Goal: Information Seeking & Learning: Learn about a topic

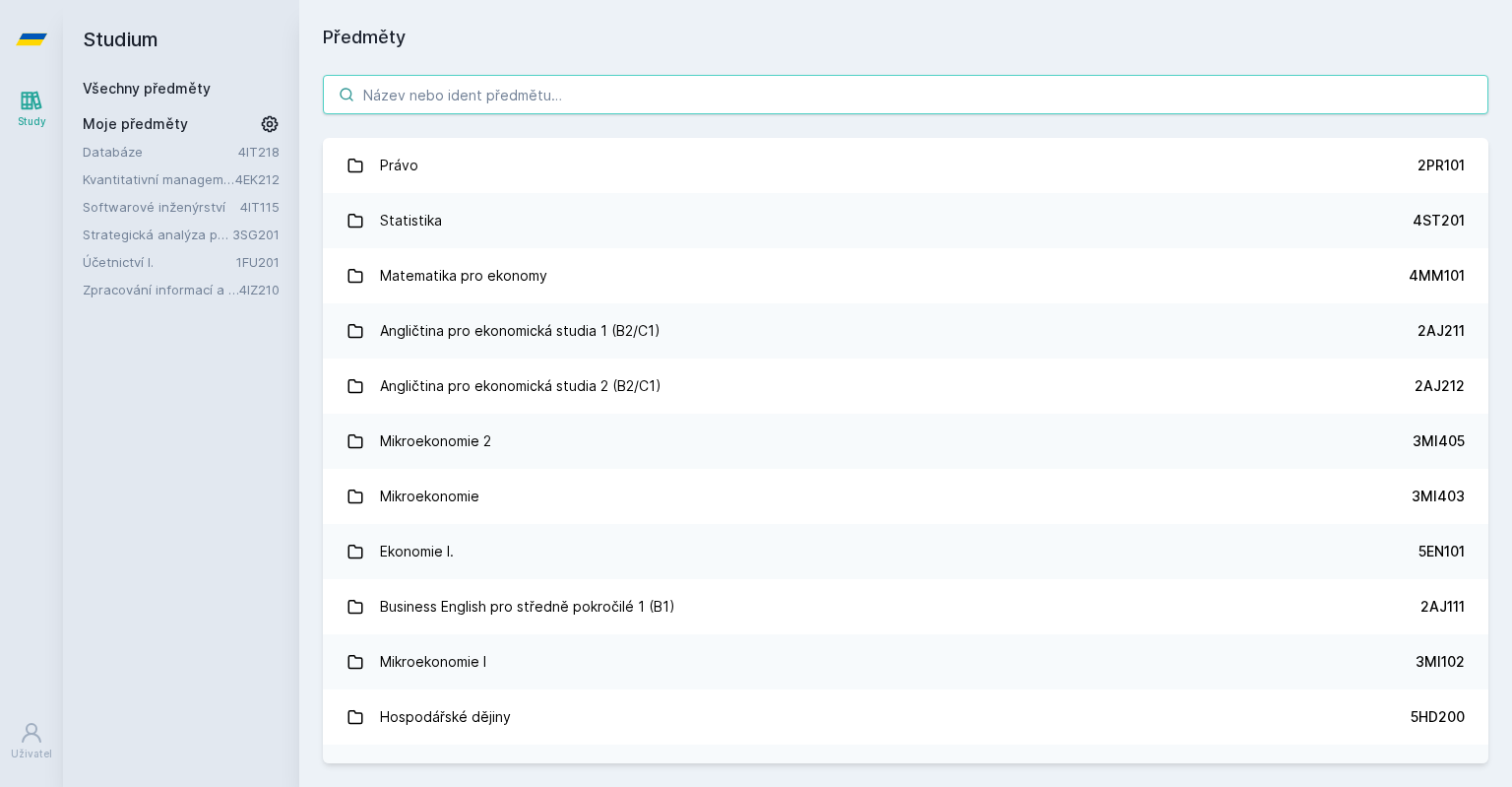
click at [1065, 83] on input "search" at bounding box center [906, 95] width 1166 height 40
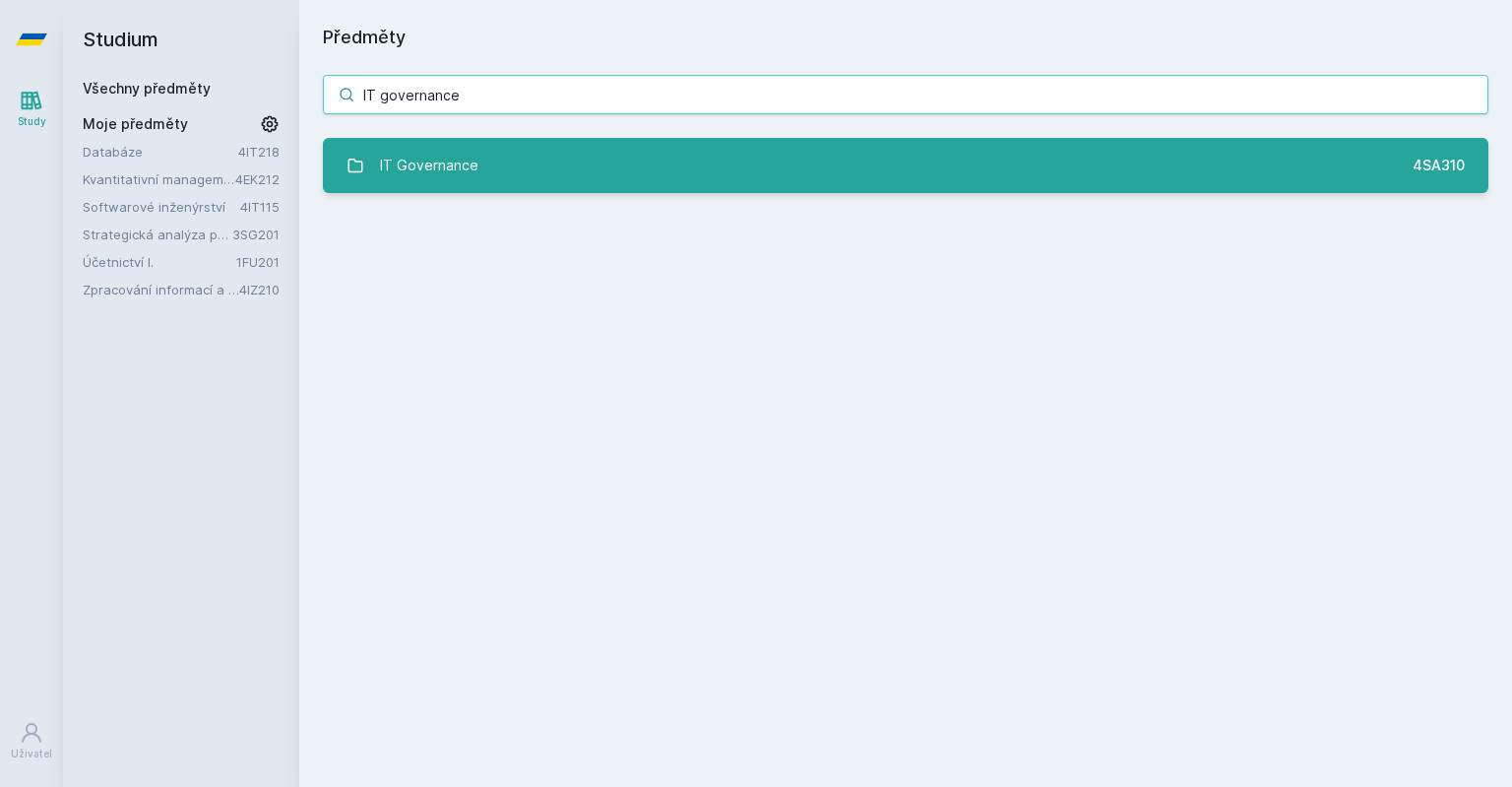
type input "IT governance"
click at [896, 172] on link "IT Governance 4SA310" at bounding box center [906, 165] width 1166 height 55
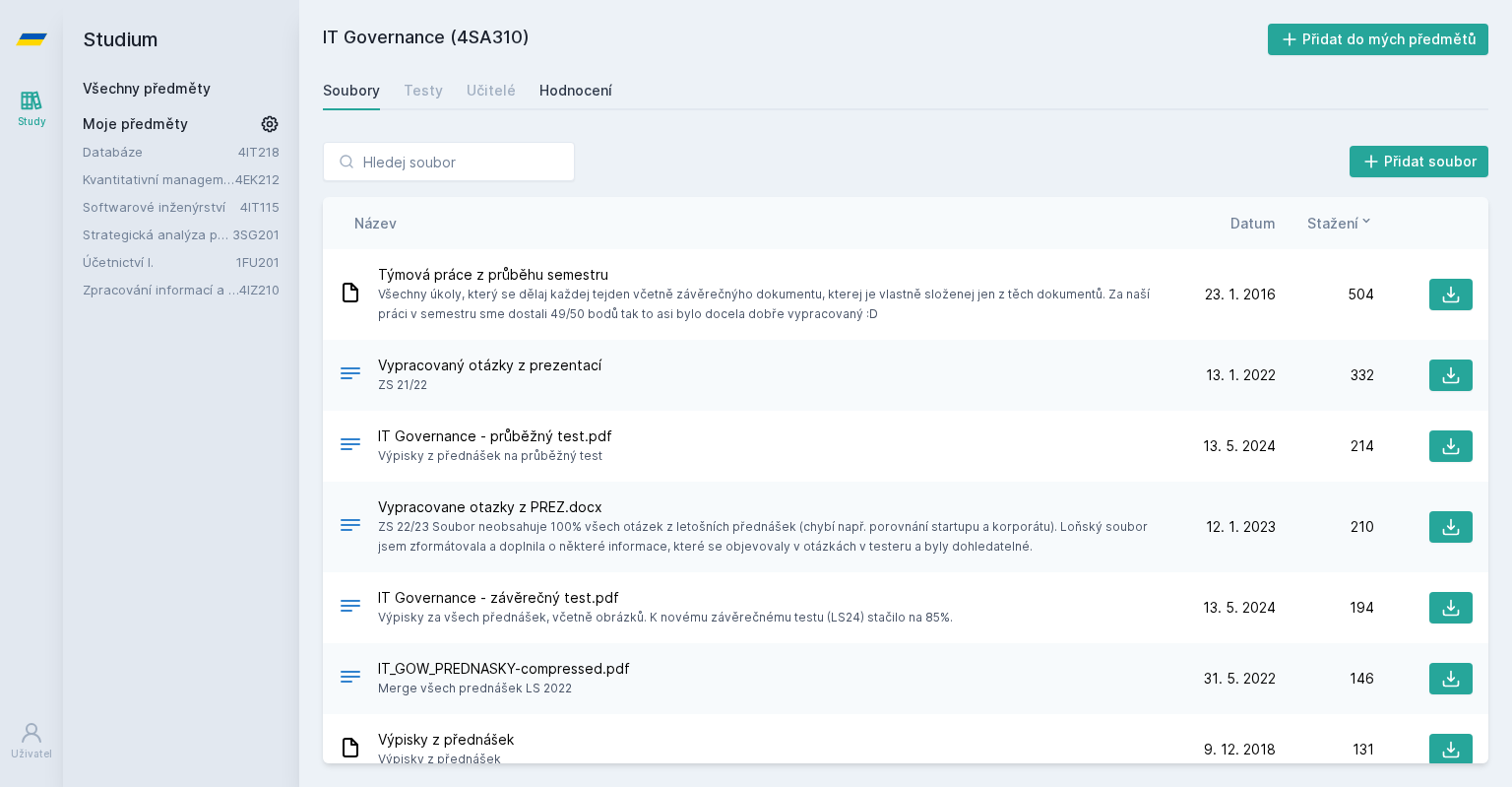
click at [561, 105] on link "Hodnocení" at bounding box center [576, 91] width 73 height 40
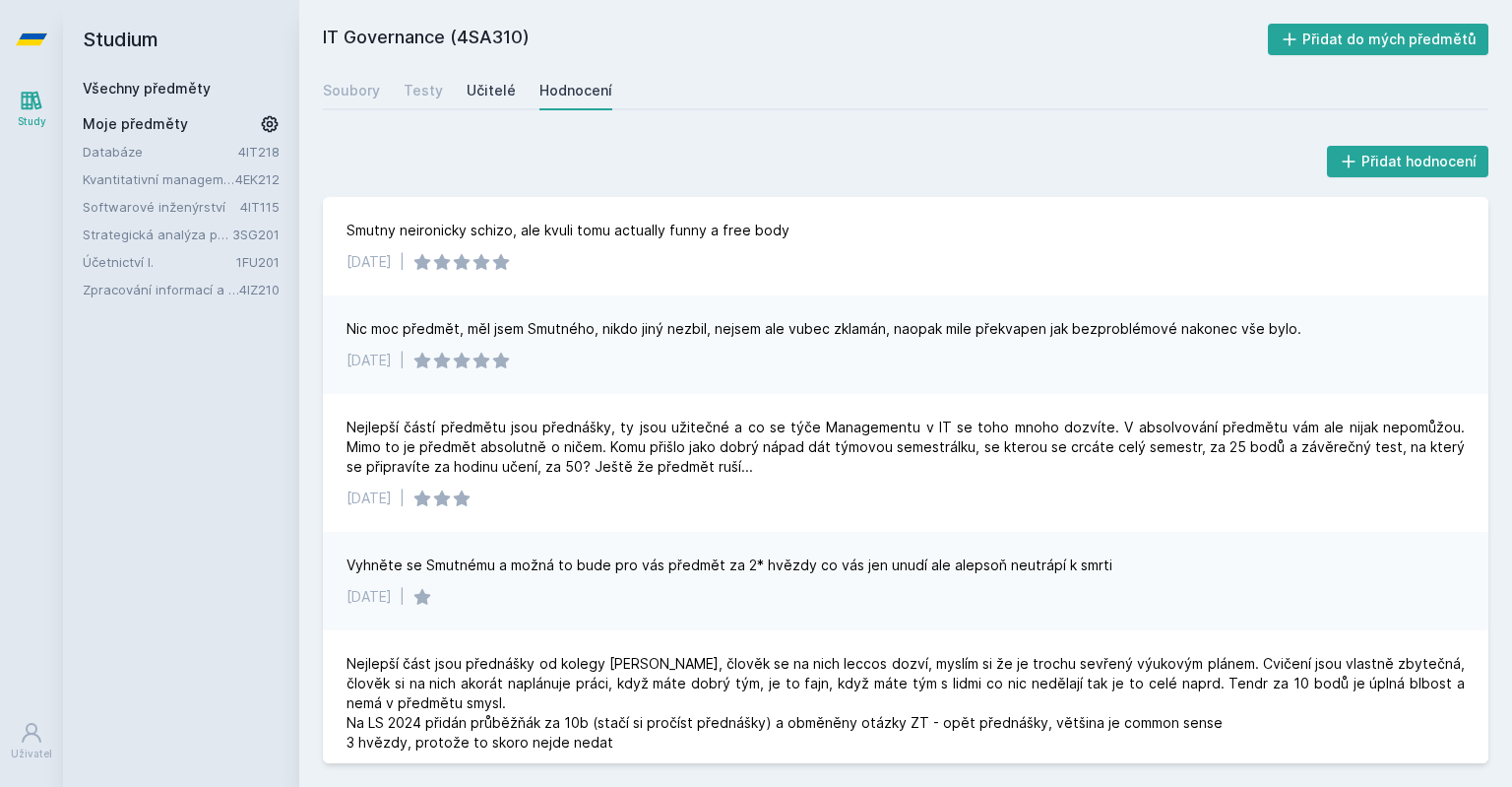
click at [475, 109] on link "Učitelé" at bounding box center [491, 91] width 49 height 40
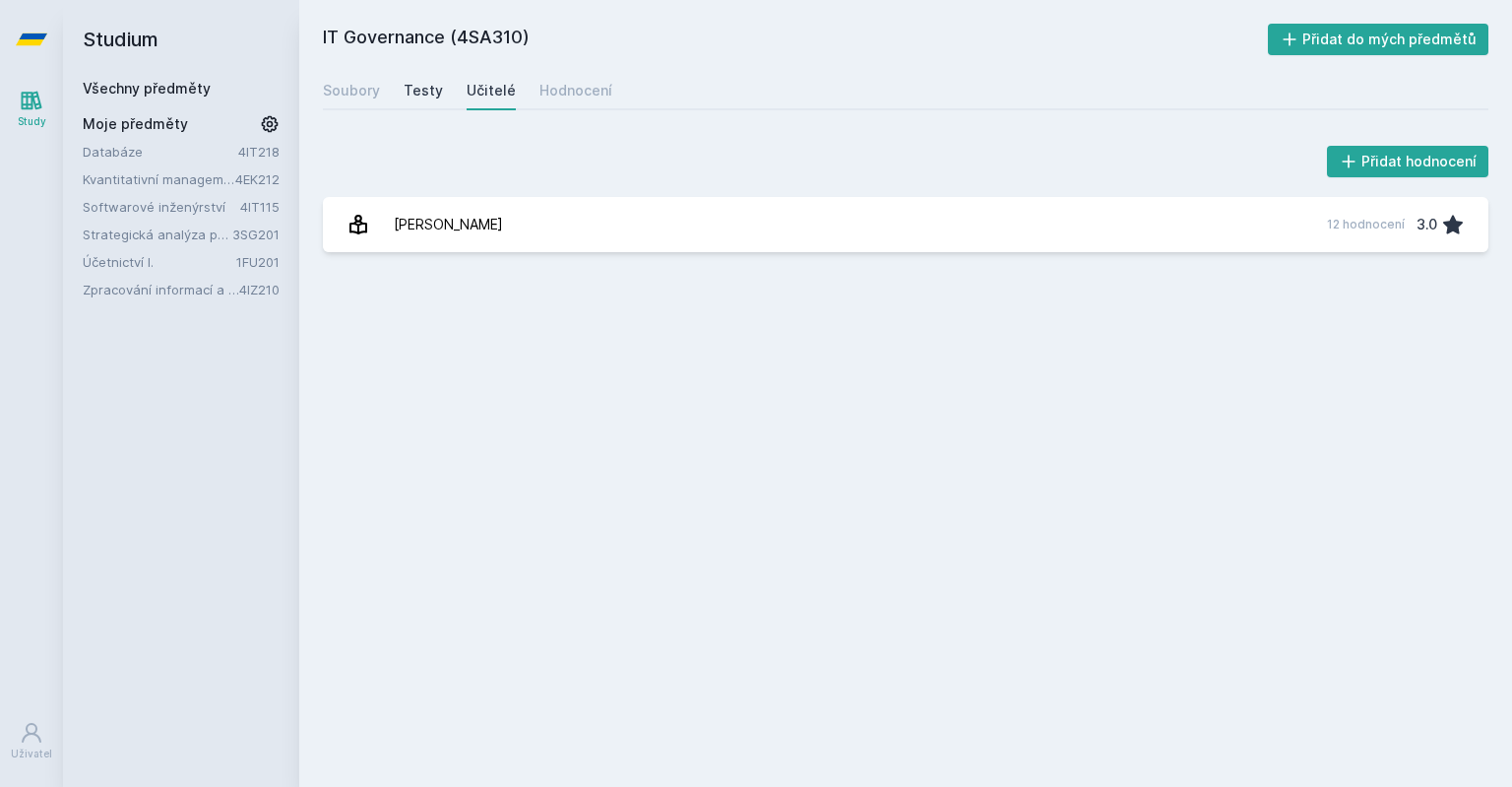
click at [435, 93] on div "Testy" at bounding box center [424, 91] width 40 height 20
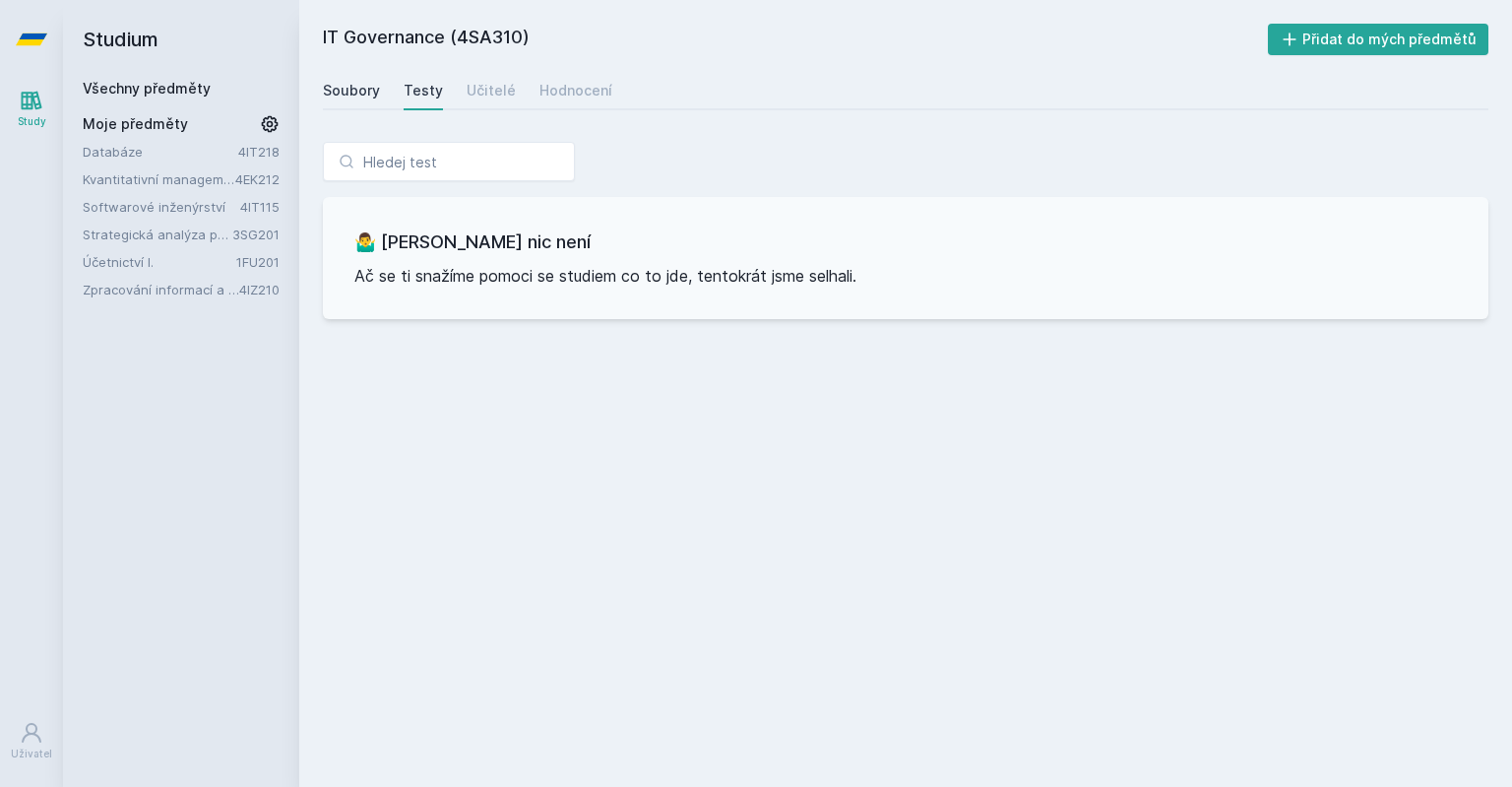
click at [357, 91] on div "Soubory" at bounding box center [352, 91] width 57 height 20
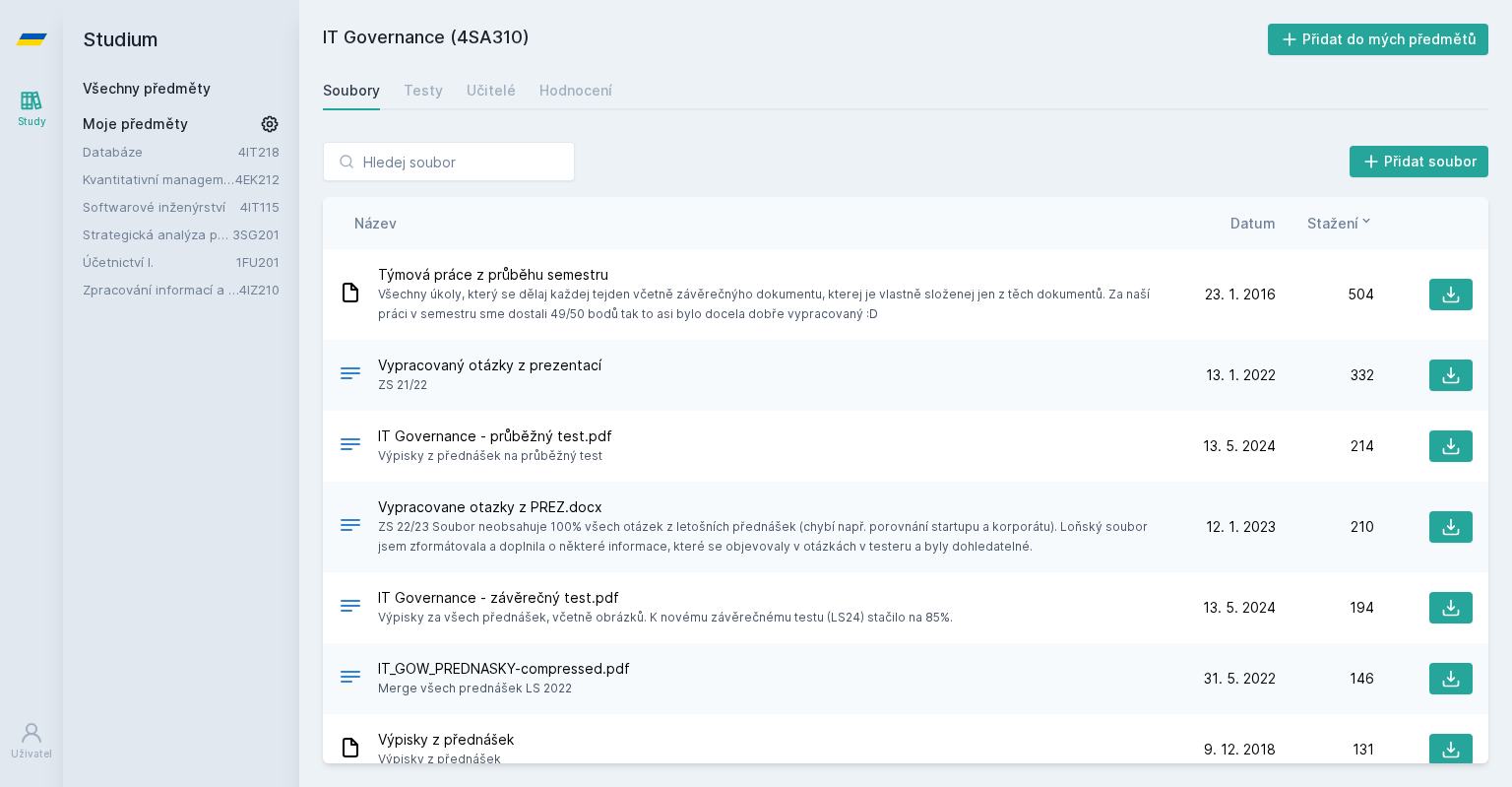
click at [1249, 225] on span "Datum" at bounding box center [1253, 222] width 45 height 21
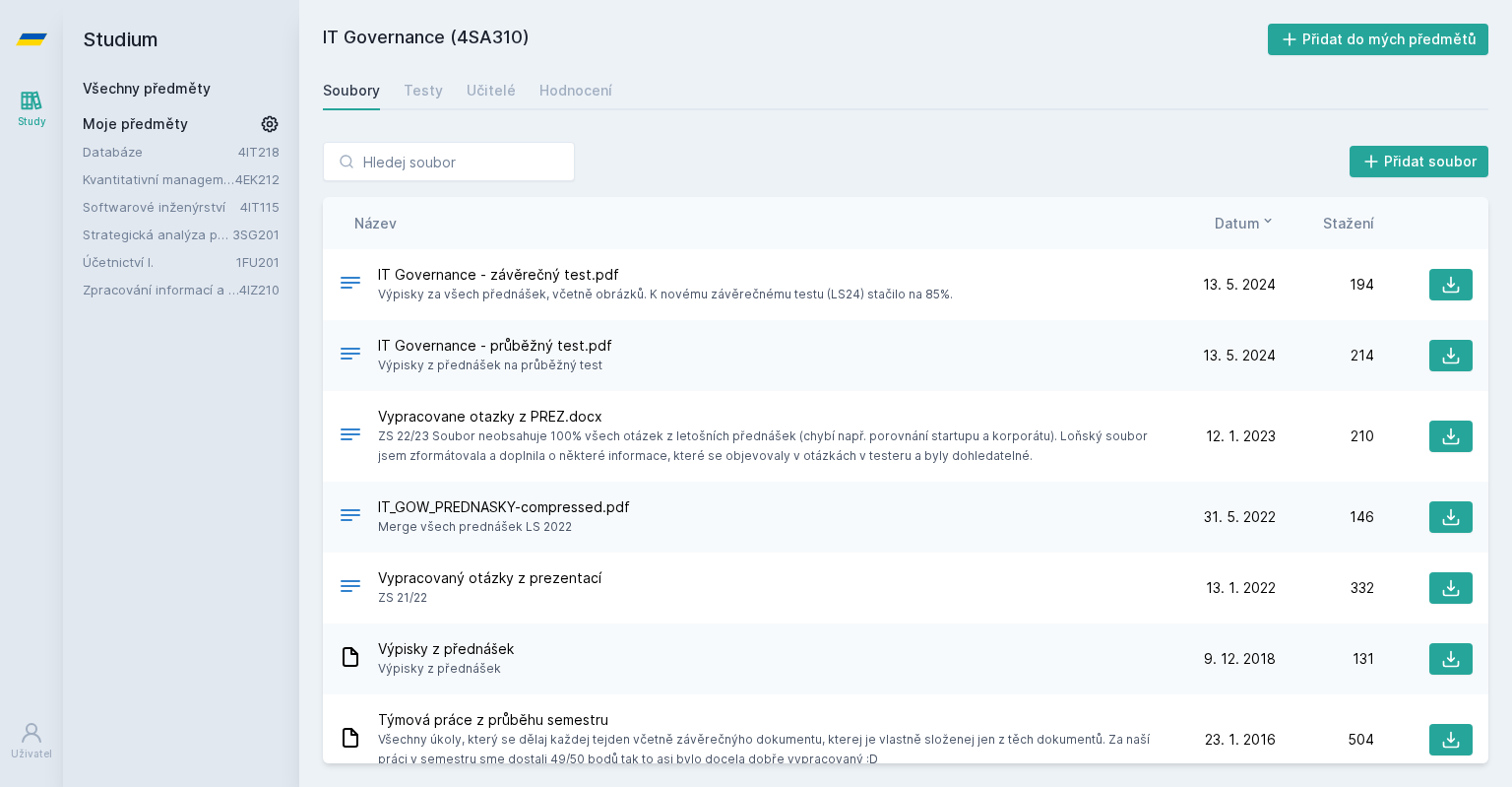
click at [168, 80] on div "Všechny předměty" at bounding box center [181, 89] width 197 height 20
click at [166, 86] on link "Všechny předměty" at bounding box center [147, 88] width 128 height 17
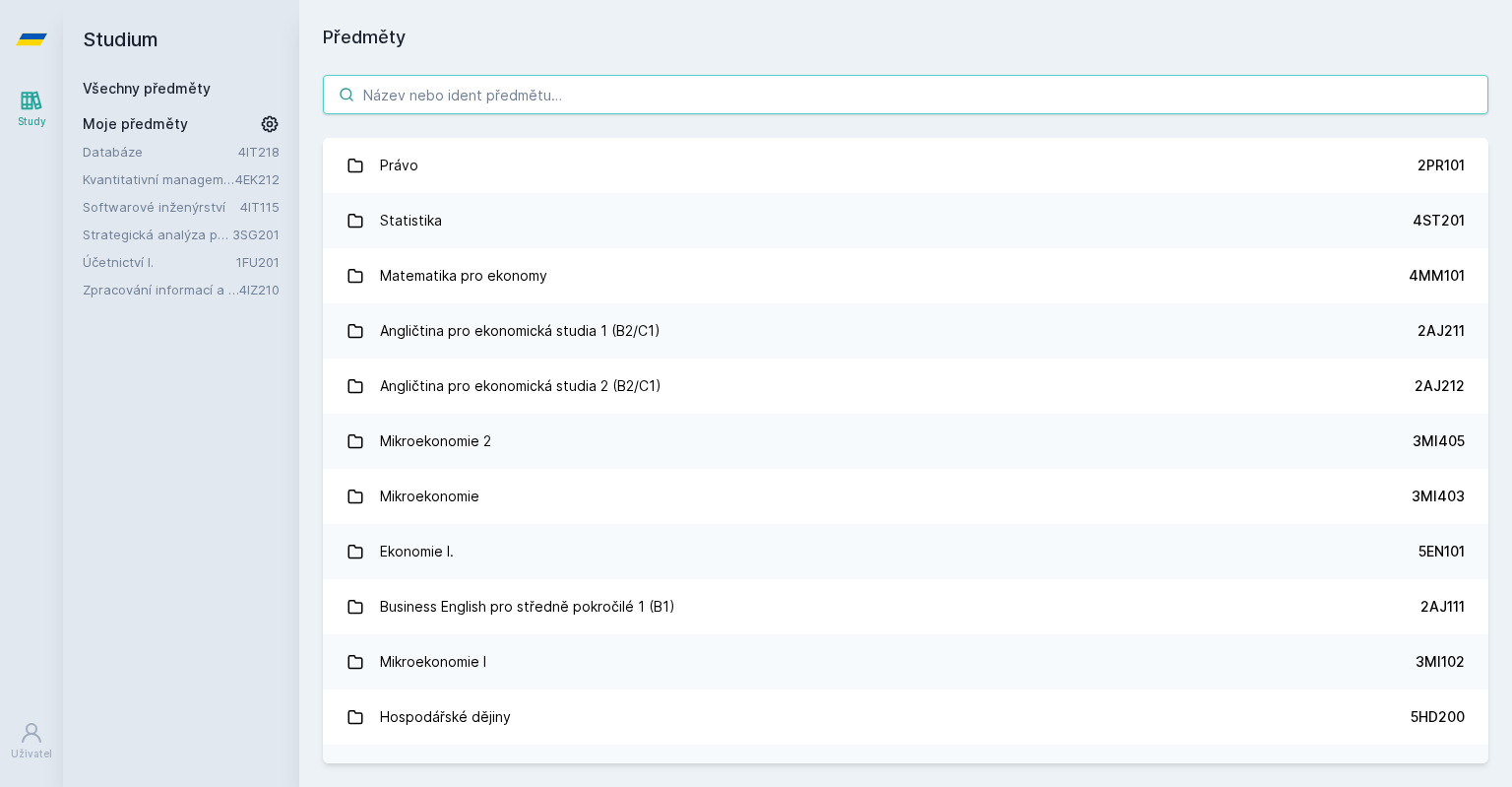
click at [479, 98] on input "search" at bounding box center [906, 95] width 1166 height 40
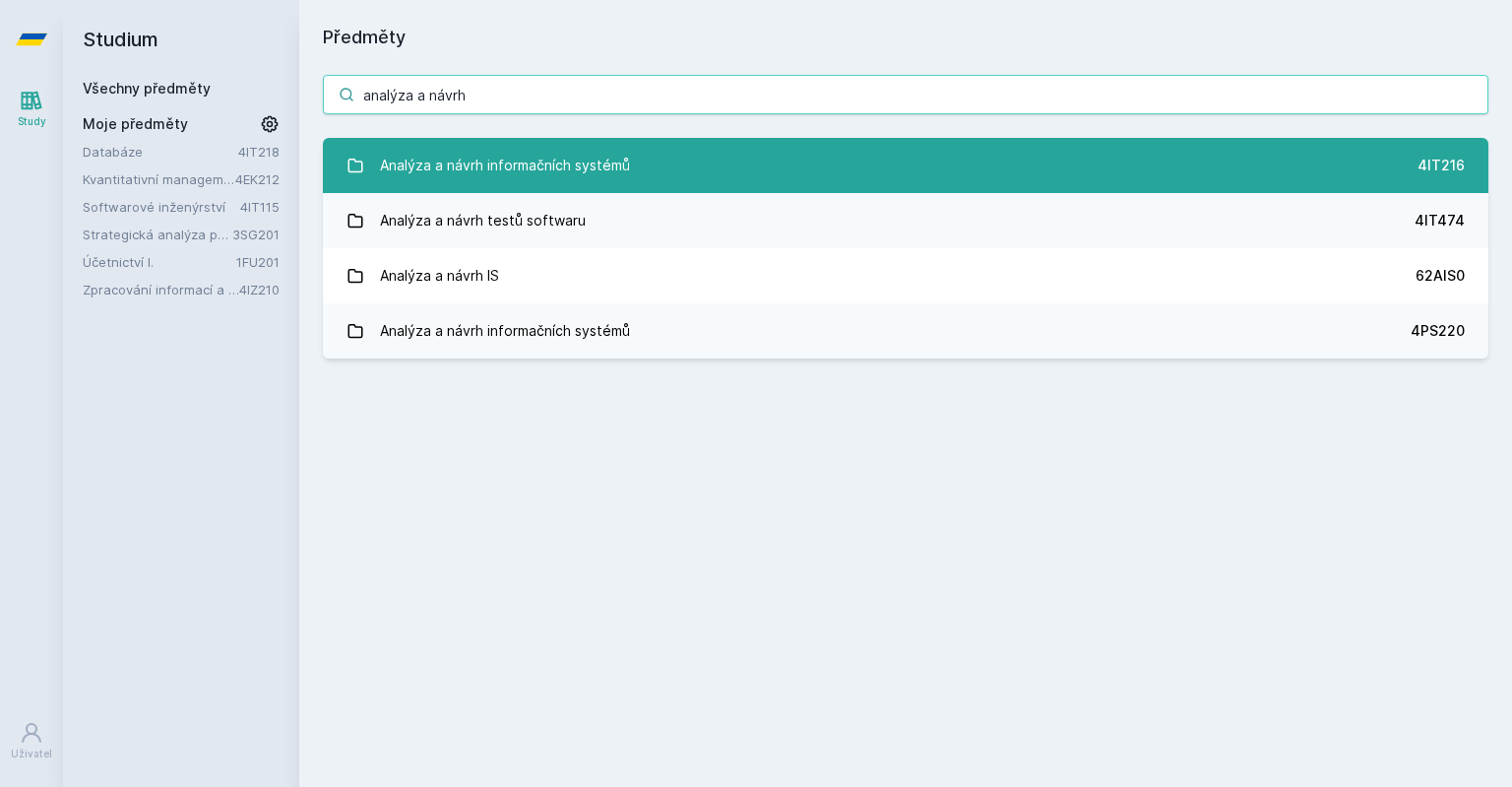
type input "analýza a návrh"
click at [767, 161] on link "Analýza a návrh informačních systémů 4IT216" at bounding box center [906, 165] width 1166 height 55
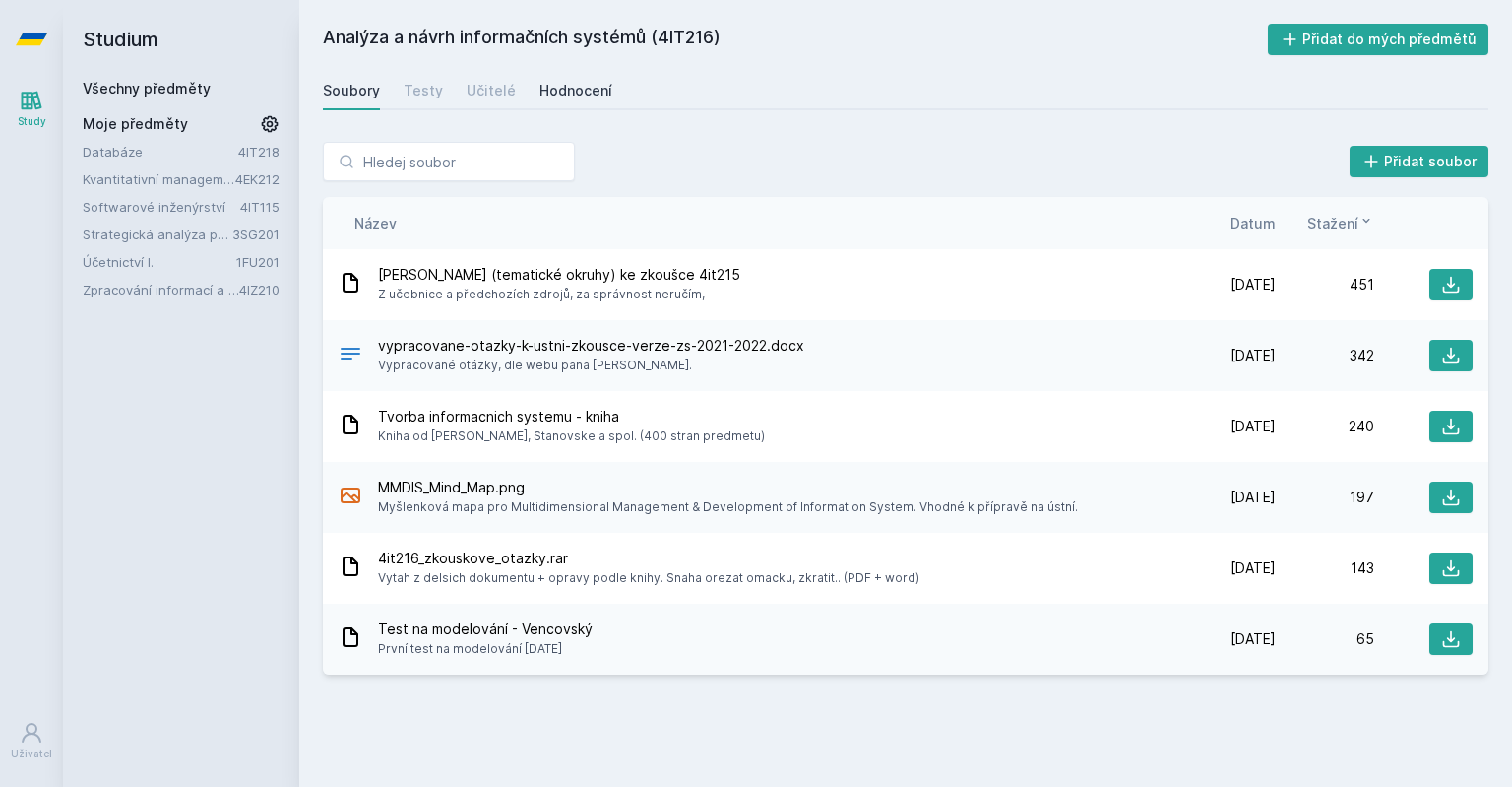
click at [574, 101] on div "Hodnocení" at bounding box center [576, 91] width 73 height 20
click at [175, 90] on link "Všechny předměty" at bounding box center [147, 88] width 128 height 17
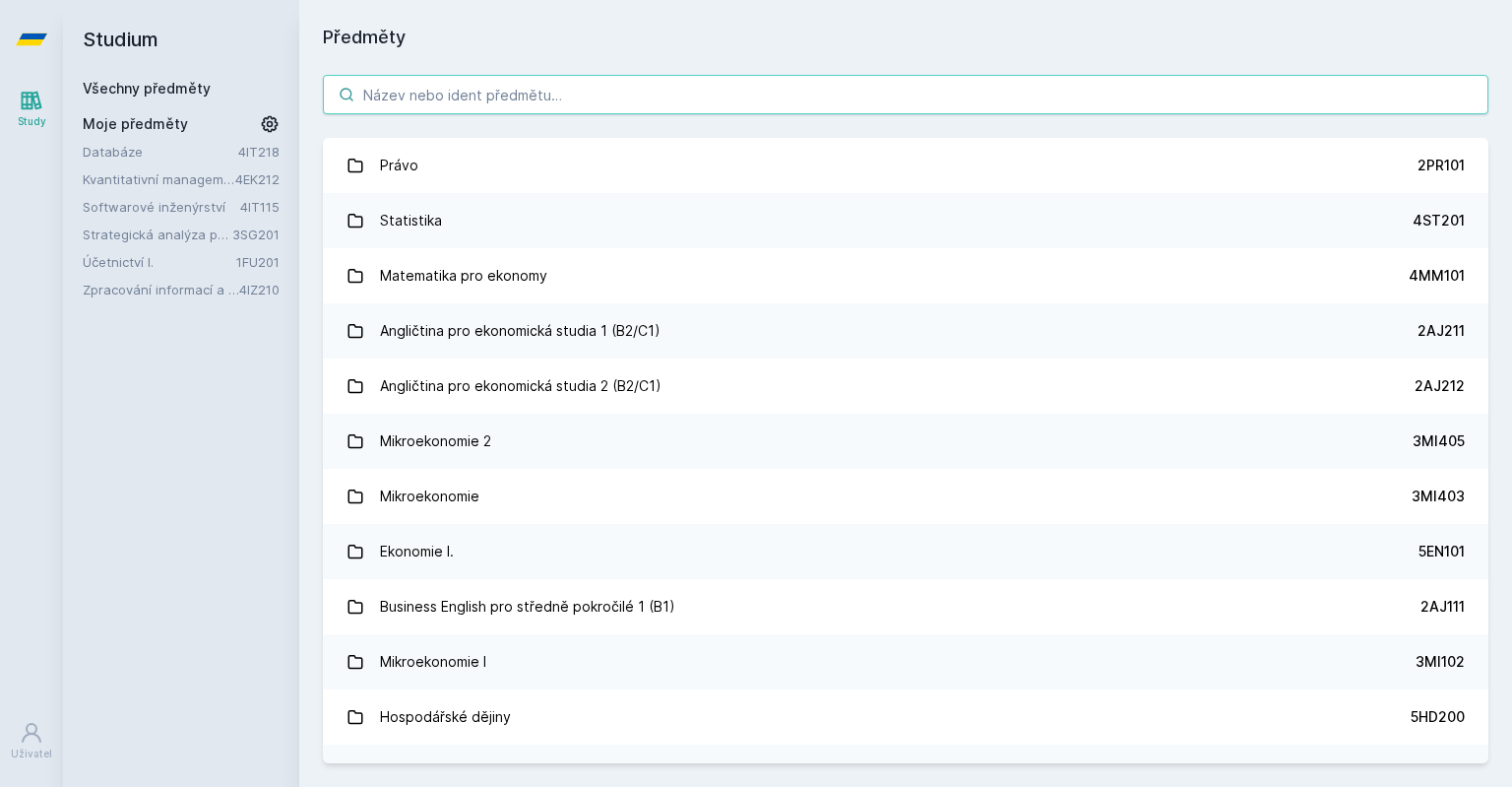
click at [428, 96] on input "search" at bounding box center [906, 95] width 1166 height 40
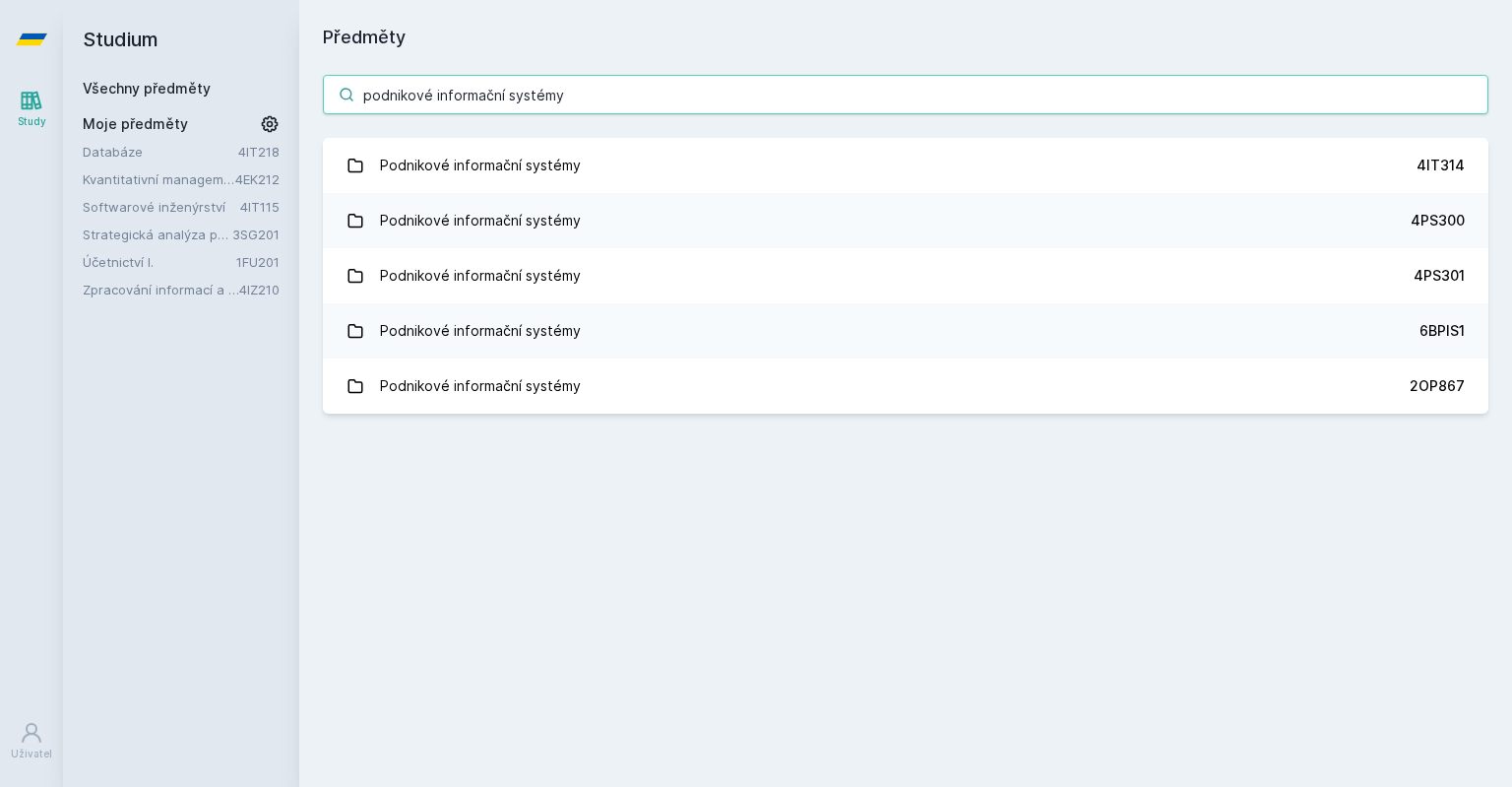
type input "podnikové informační systémy"
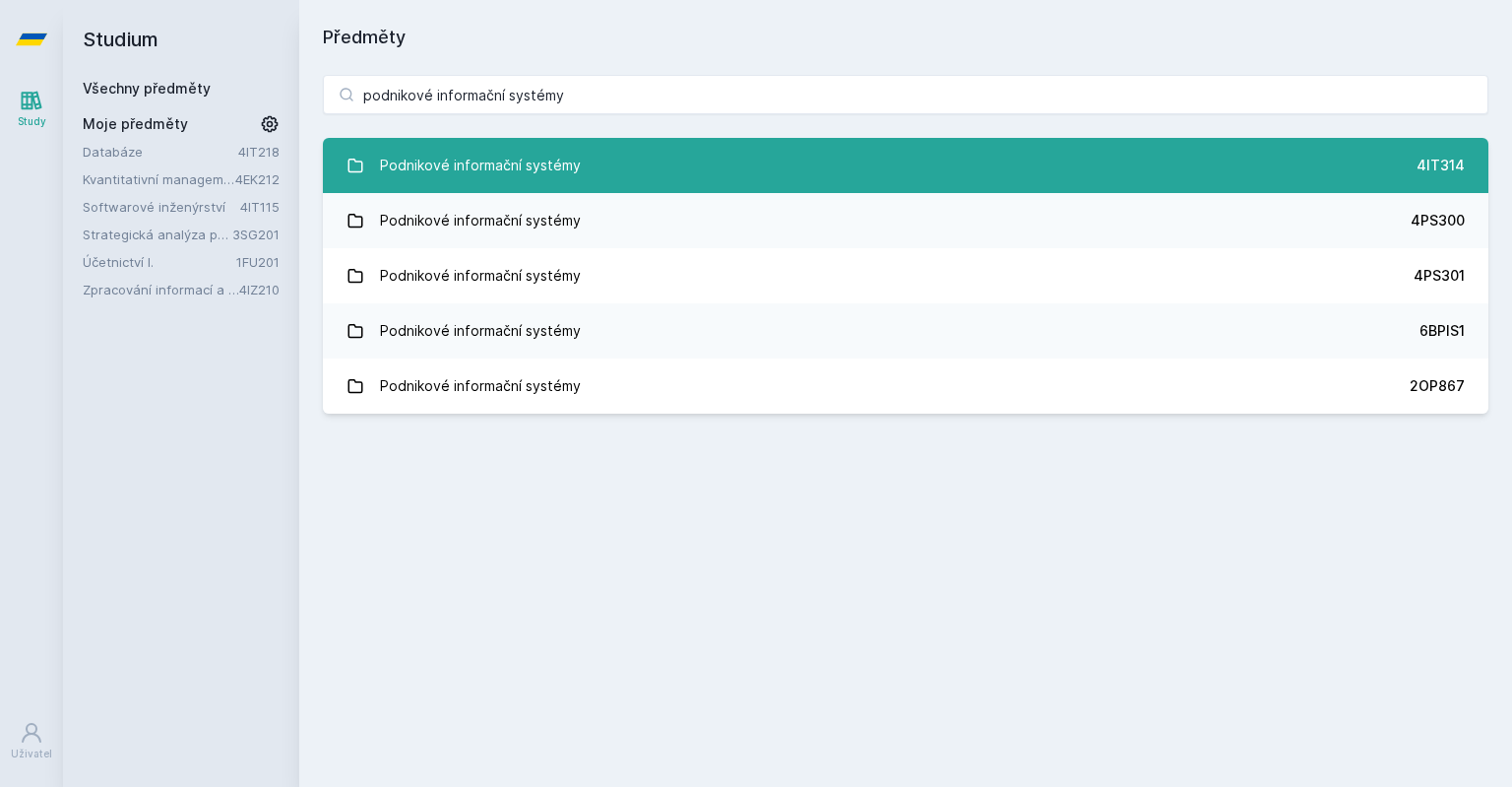
click at [994, 171] on link "Podnikové informační systémy 4IT314" at bounding box center [906, 165] width 1166 height 55
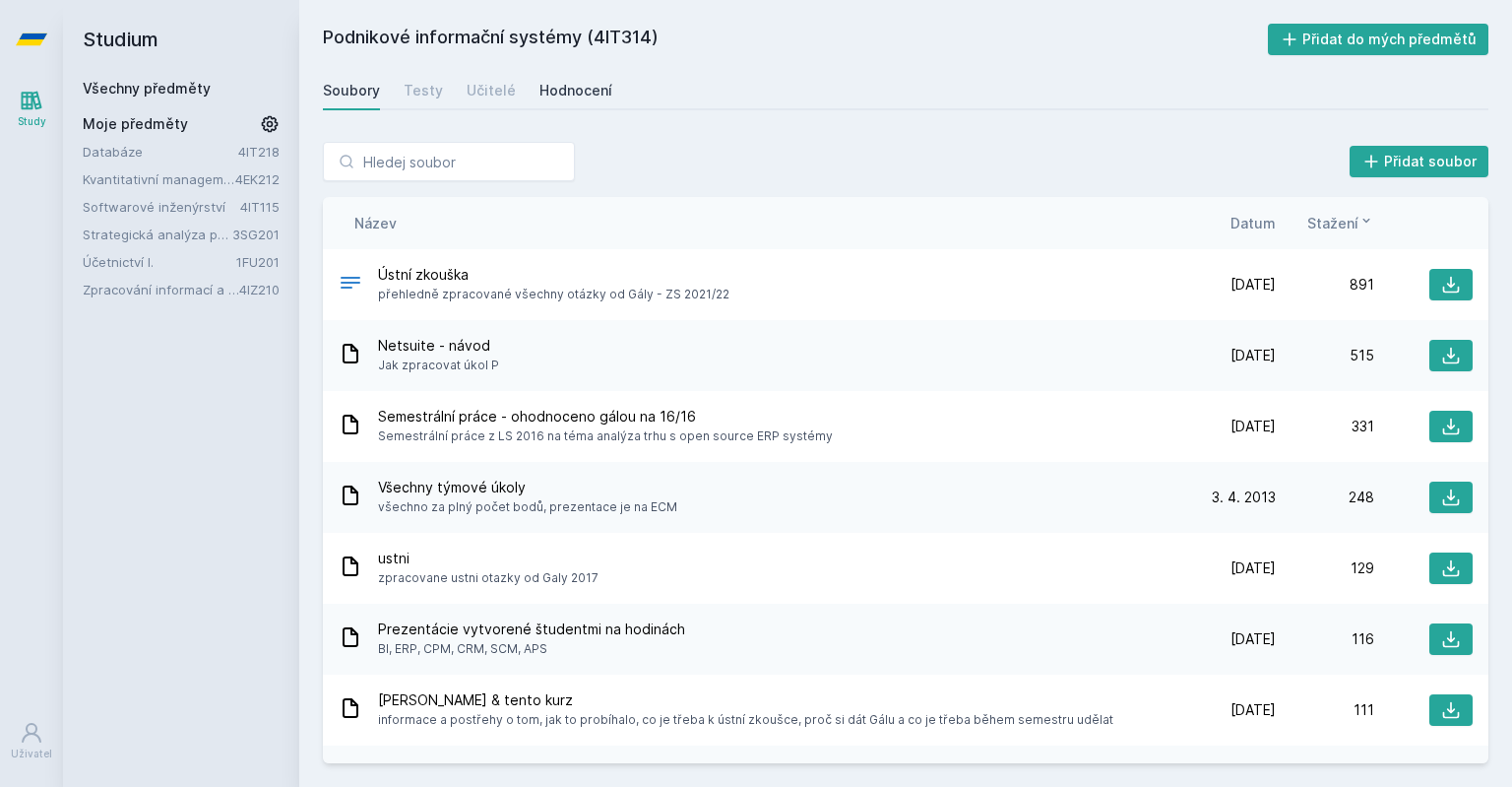
click at [586, 95] on div "Hodnocení" at bounding box center [576, 91] width 73 height 20
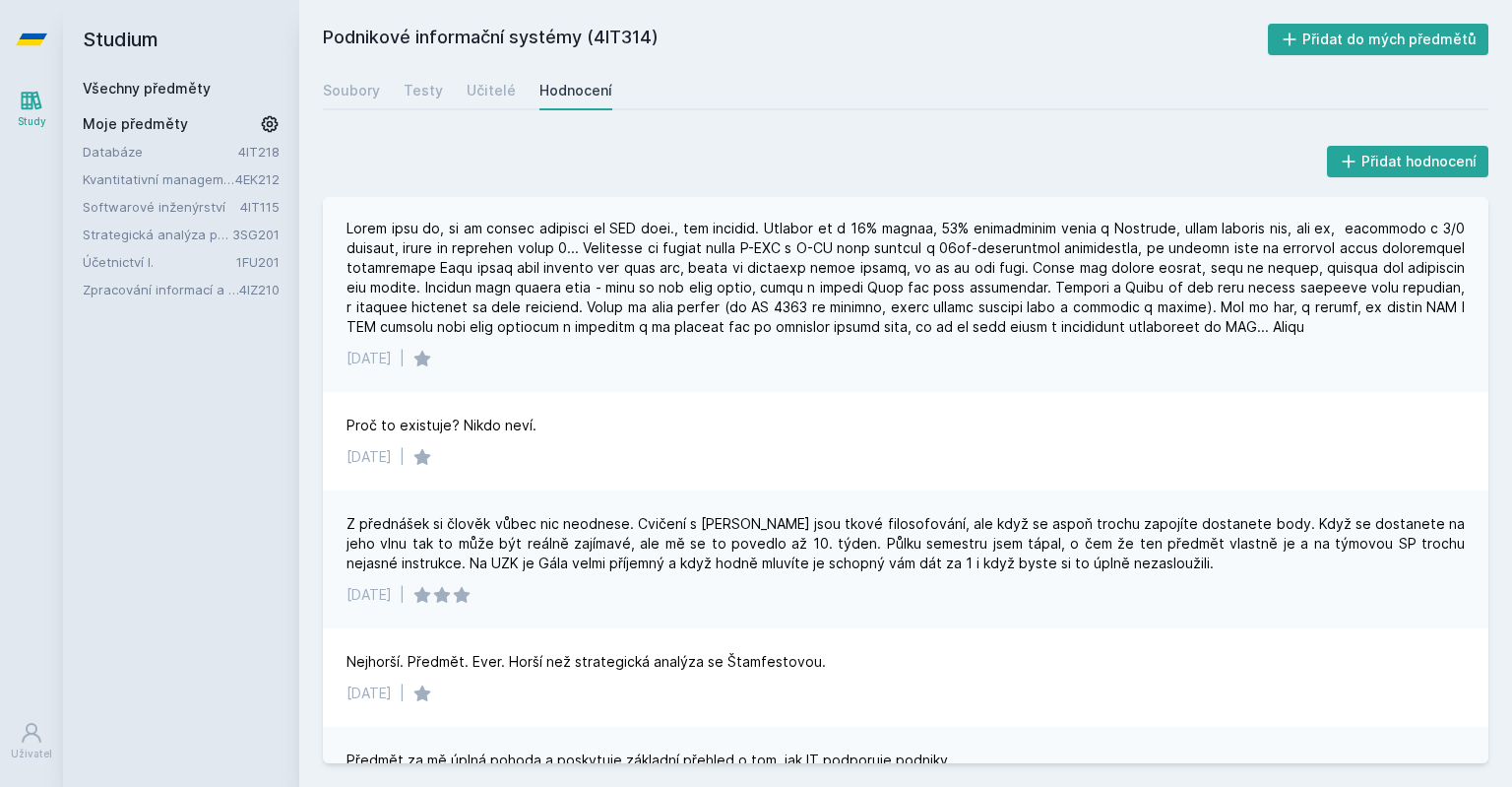
scroll to position [387, 0]
